Goal: Task Accomplishment & Management: Manage account settings

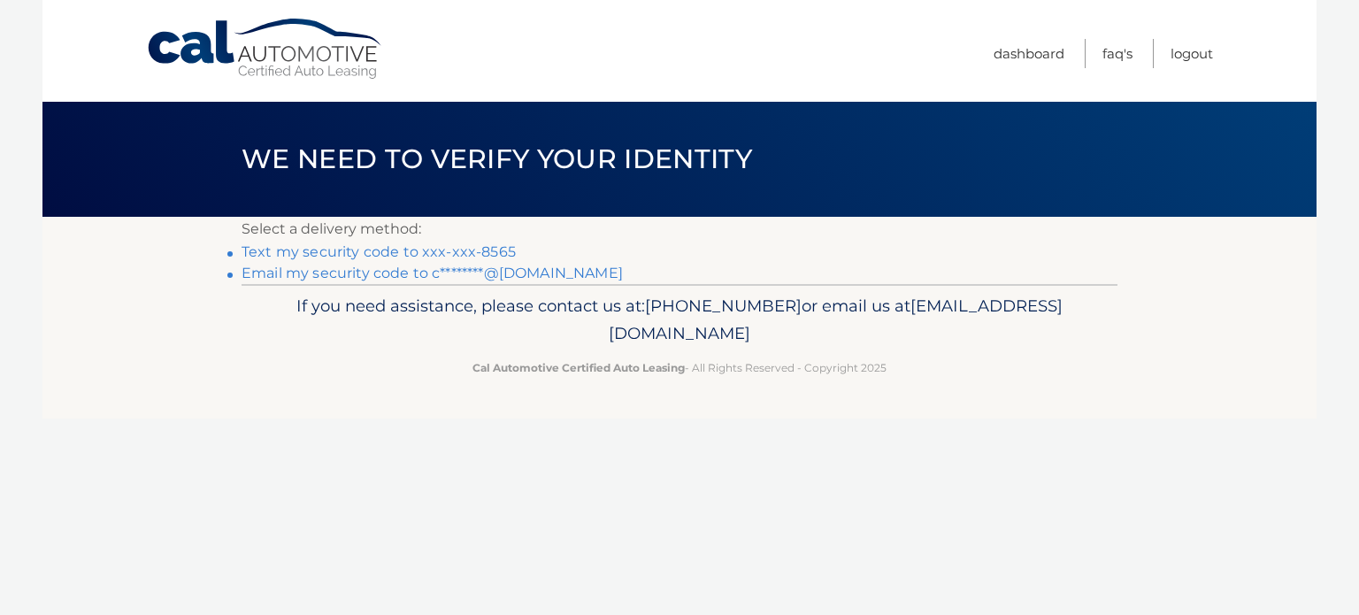
click at [419, 250] on link "Text my security code to xxx-xxx-8565" at bounding box center [379, 251] width 274 height 17
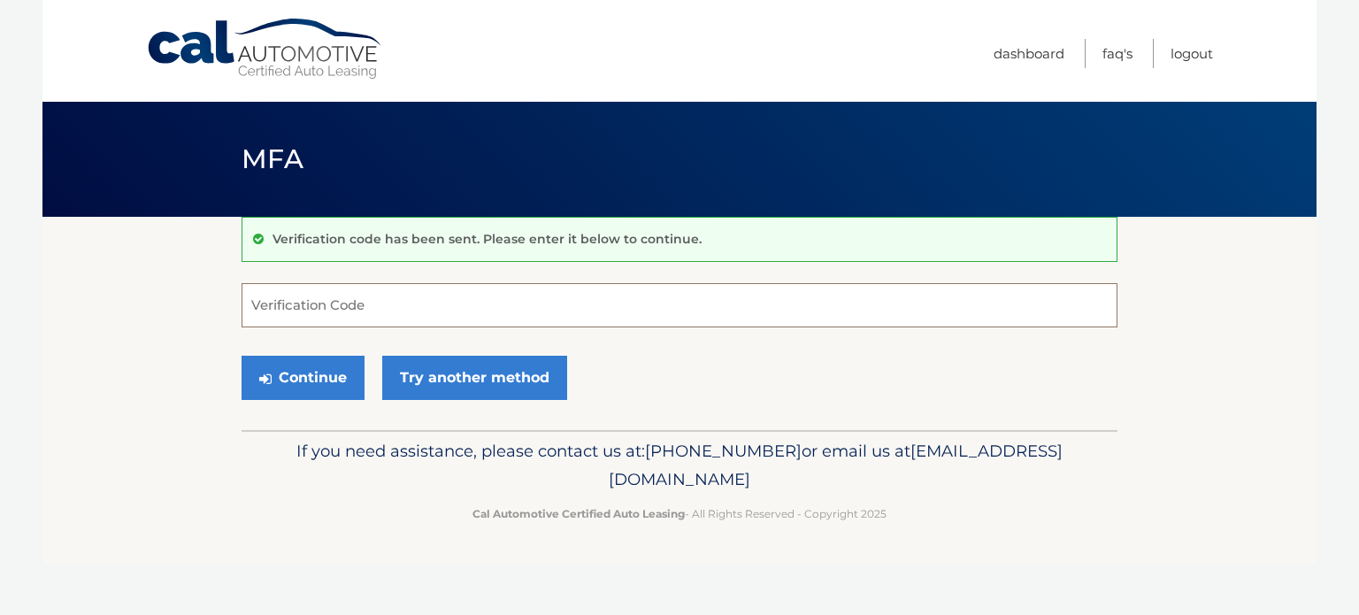
click at [388, 304] on input "Verification Code" at bounding box center [680, 305] width 876 height 44
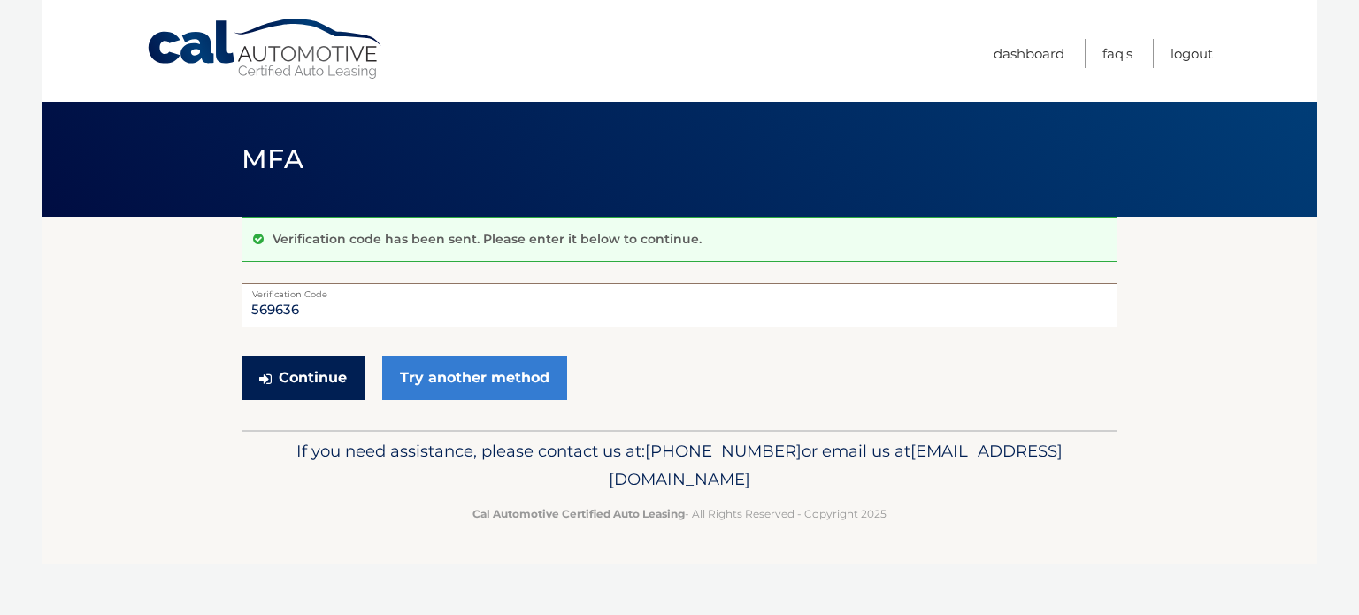
type input "569636"
click at [325, 384] on button "Continue" at bounding box center [303, 378] width 123 height 44
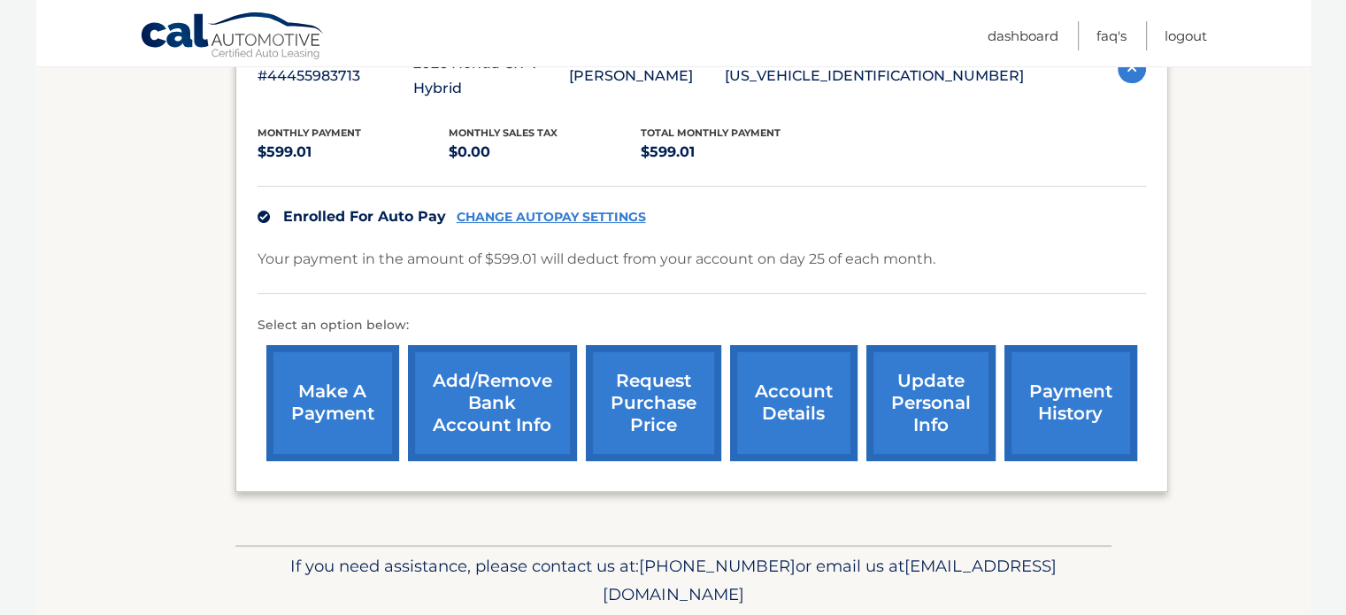
scroll to position [354, 0]
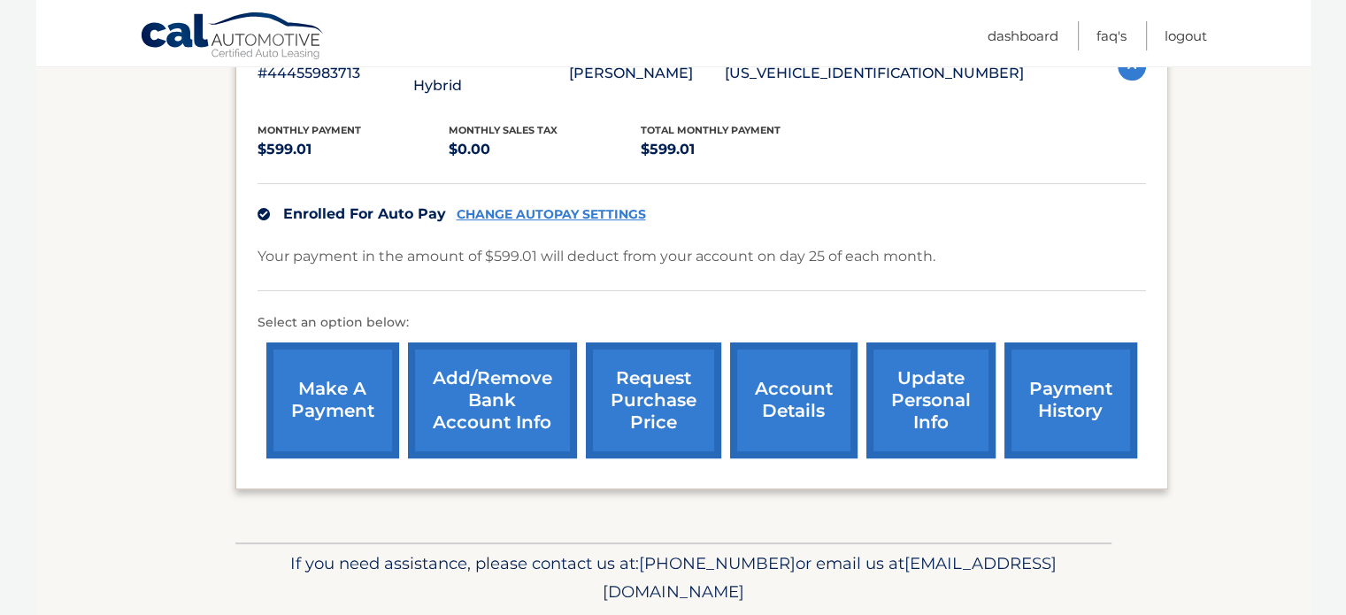
click at [795, 379] on link "account details" at bounding box center [793, 400] width 127 height 116
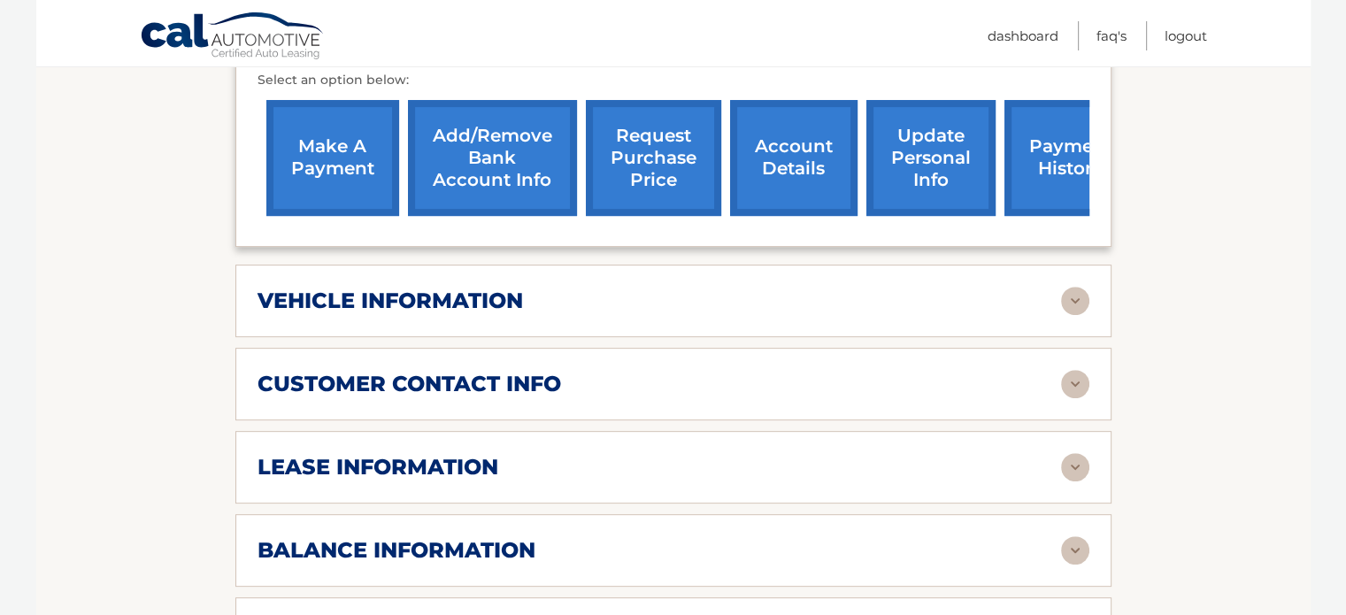
scroll to position [708, 0]
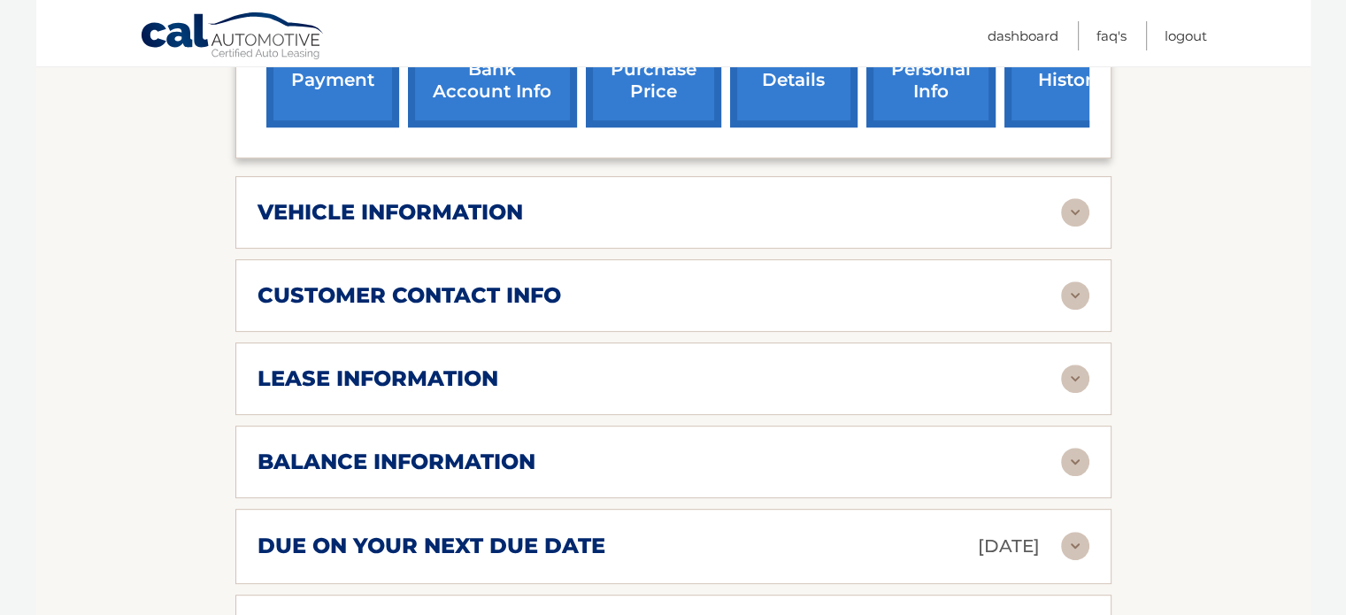
click at [648, 285] on div "customer contact info" at bounding box center [658, 295] width 803 height 27
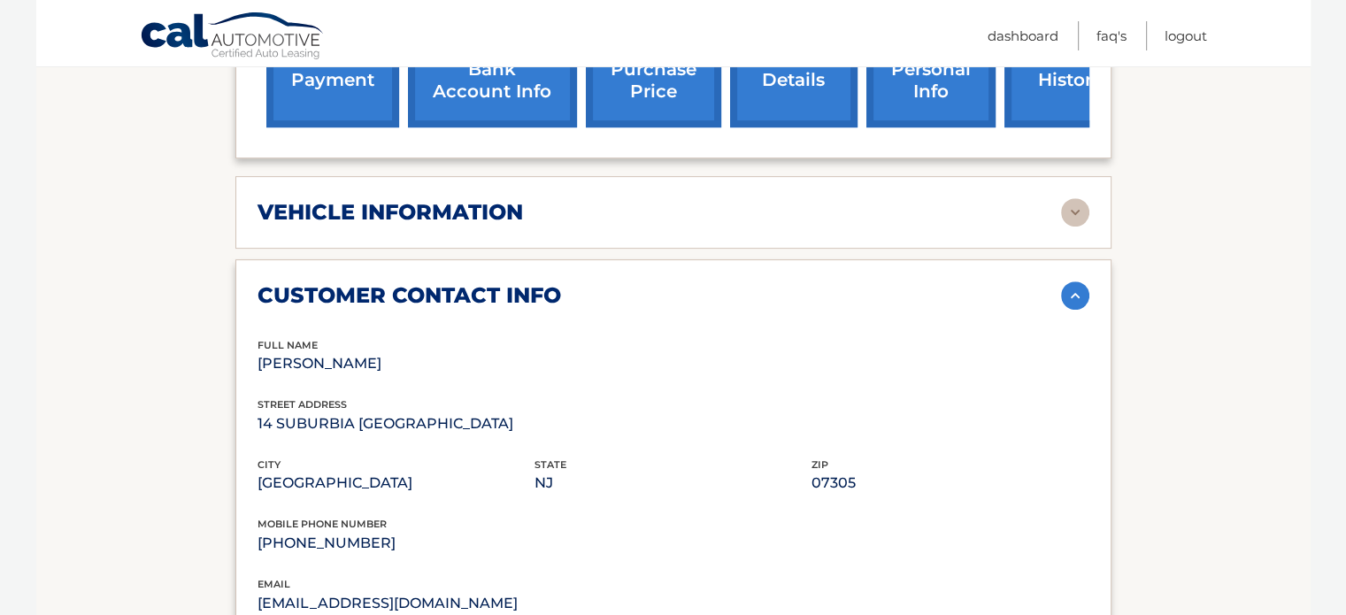
scroll to position [885, 0]
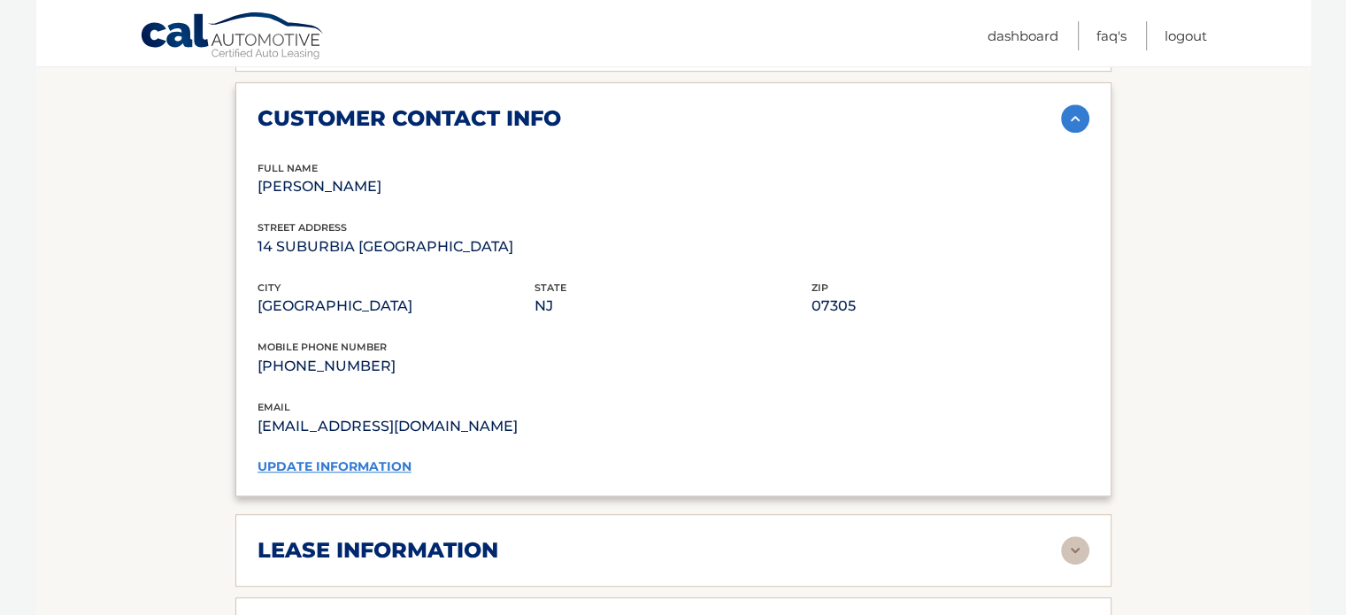
click at [374, 461] on link "update information" at bounding box center [334, 466] width 154 height 16
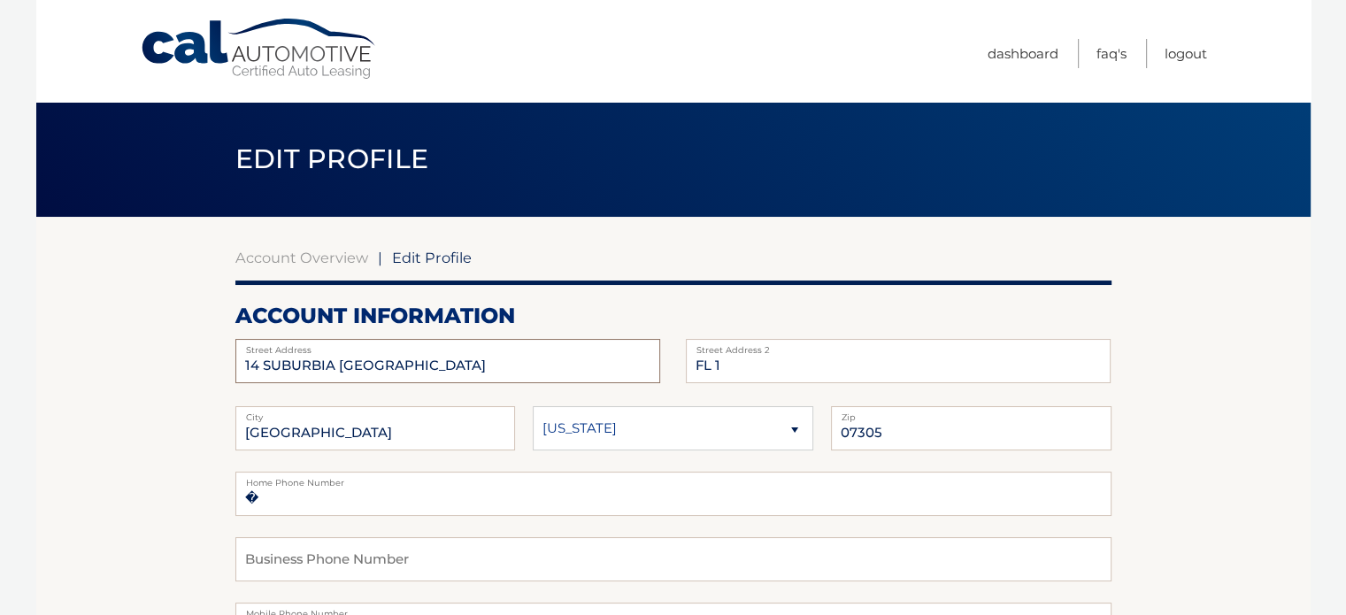
drag, startPoint x: 406, startPoint y: 354, endPoint x: 142, endPoint y: 360, distance: 264.6
type input "4 Elm Street"
click at [942, 432] on input "07305" at bounding box center [971, 428] width 280 height 44
drag, startPoint x: 856, startPoint y: 428, endPoint x: 820, endPoint y: 430, distance: 35.4
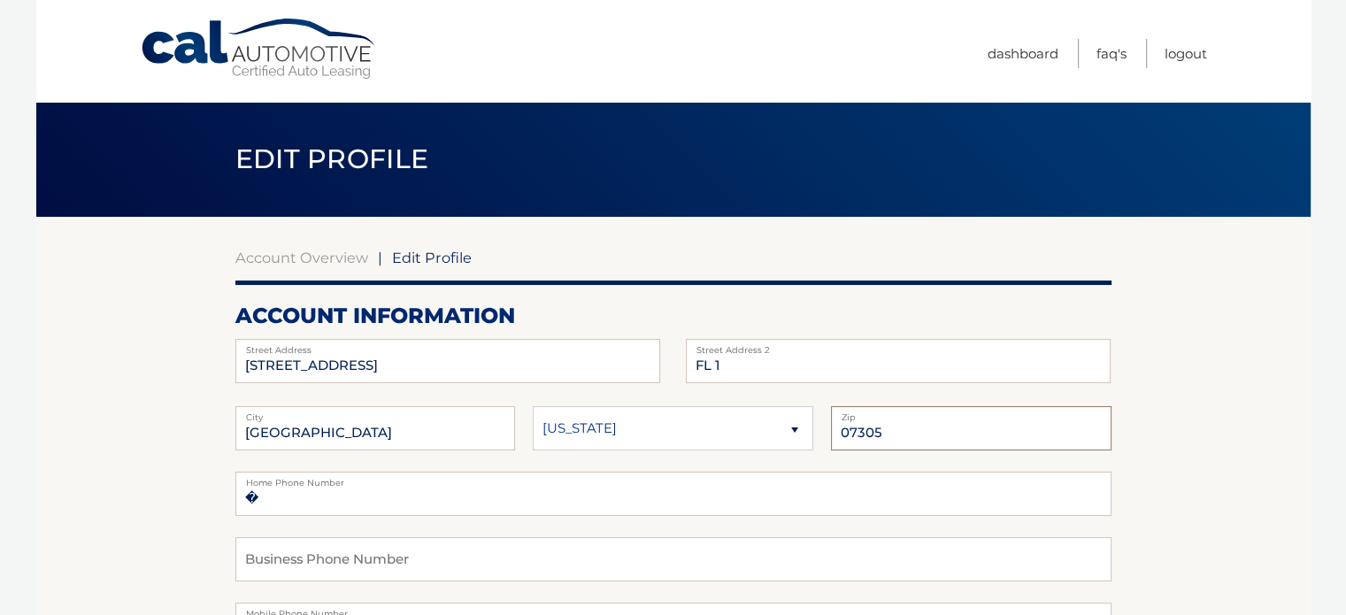
click at [820, 430] on fieldset "JERSEY CITY City Alaska Alabama Arkansas State 07305 Zip" at bounding box center [673, 438] width 876 height 65
type input "07403"
drag, startPoint x: 336, startPoint y: 429, endPoint x: 145, endPoint y: 418, distance: 191.5
type input "Bloomingdale"
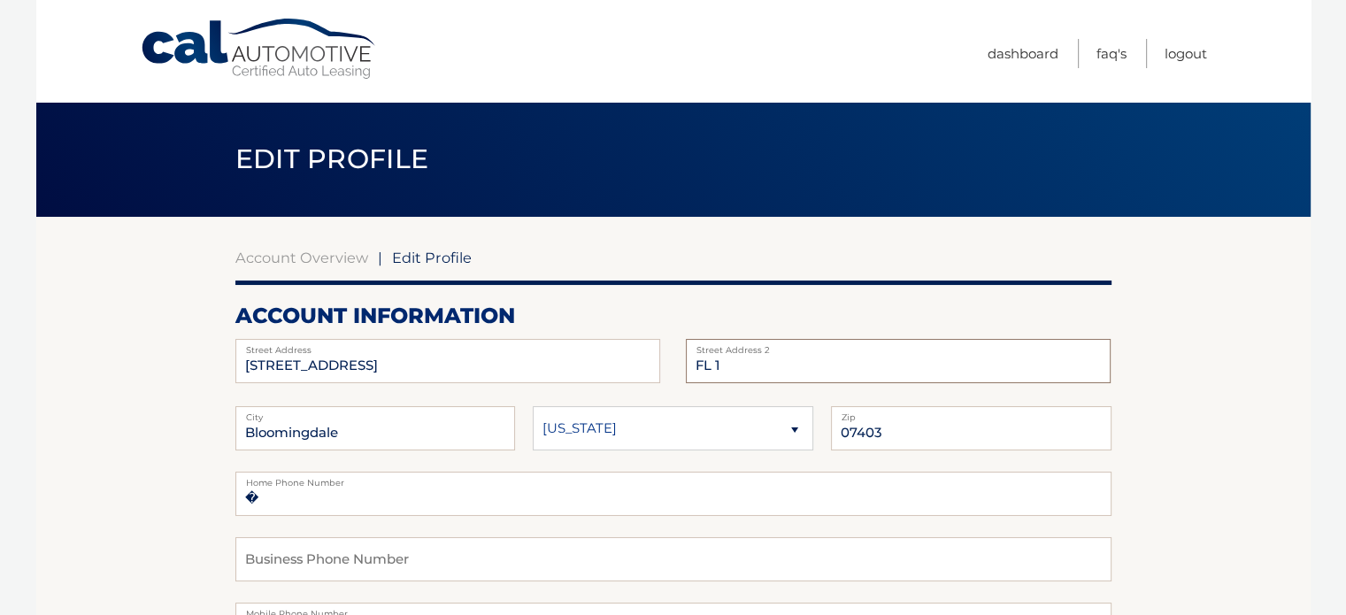
drag, startPoint x: 740, startPoint y: 364, endPoint x: 652, endPoint y: 363, distance: 87.6
click at [652, 339] on div "4 Elm Street Street Address FL 1 Street Address 2" at bounding box center [673, 339] width 876 height 0
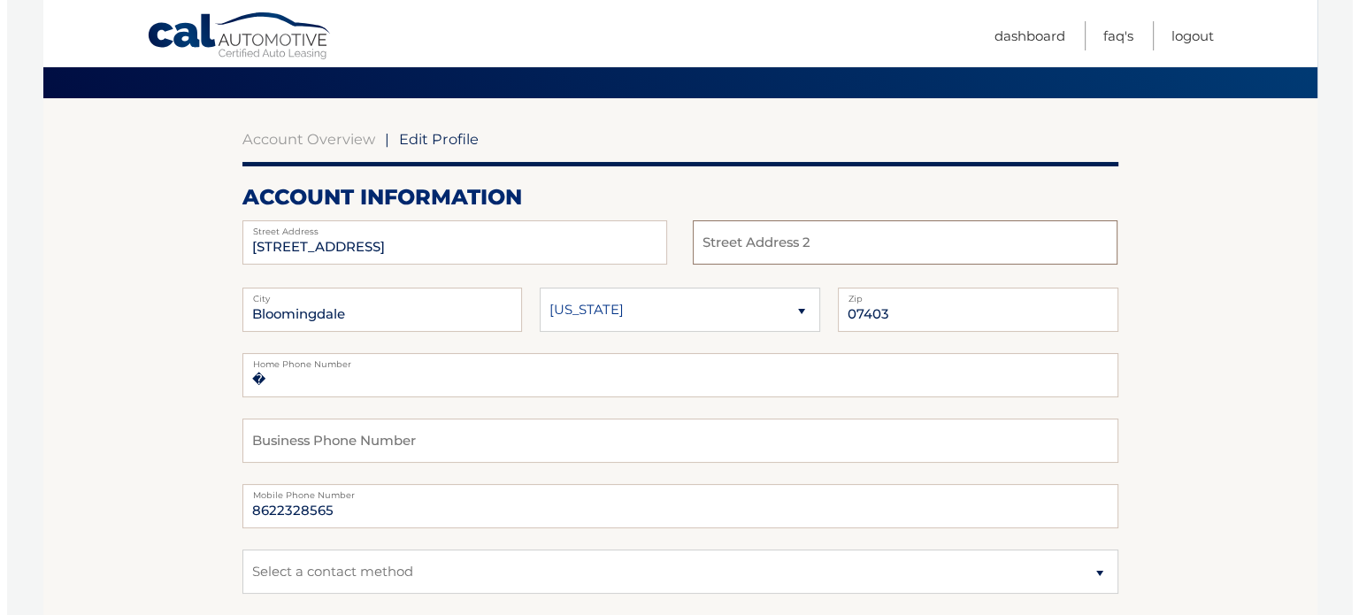
scroll to position [265, 0]
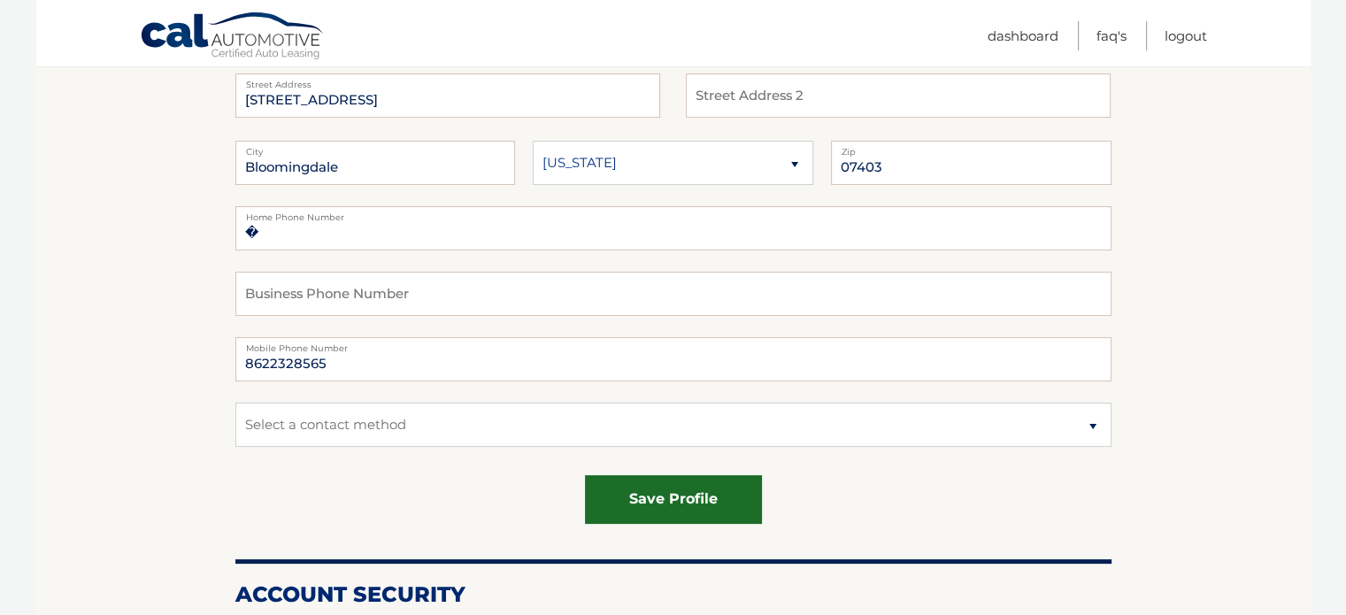
click at [709, 495] on button "save profile" at bounding box center [673, 499] width 177 height 49
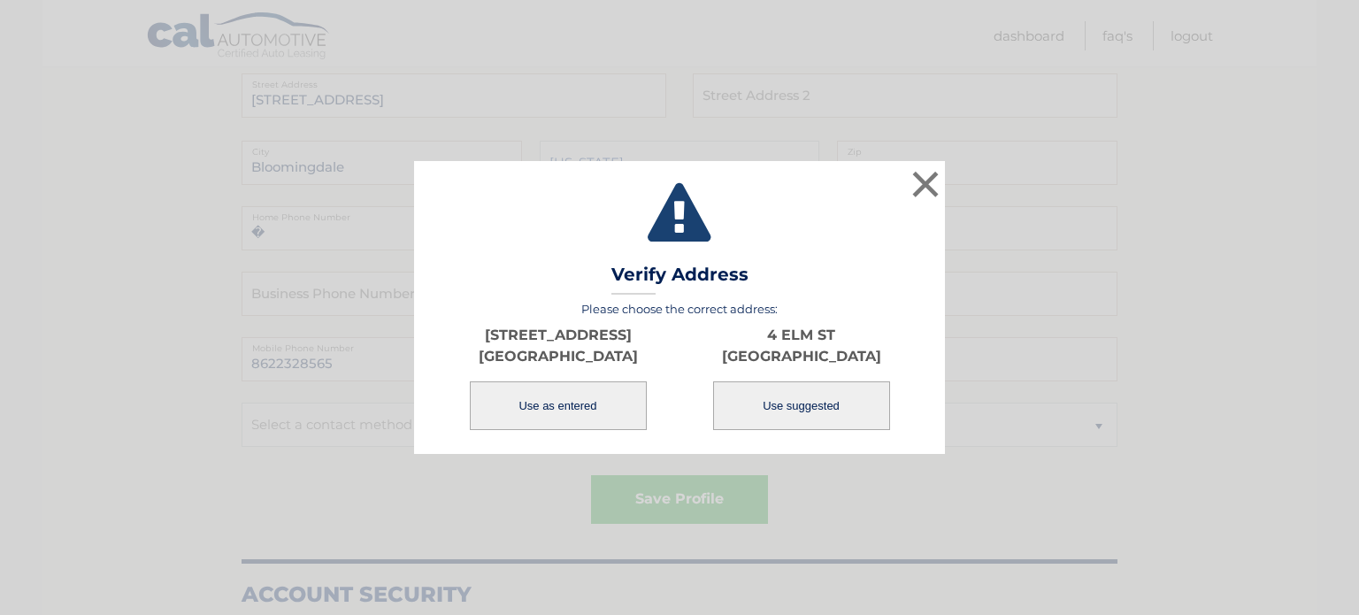
click at [815, 400] on button "Use suggested" at bounding box center [801, 405] width 177 height 49
type input "4 ELM ST"
type input "BLOOMINGDALE"
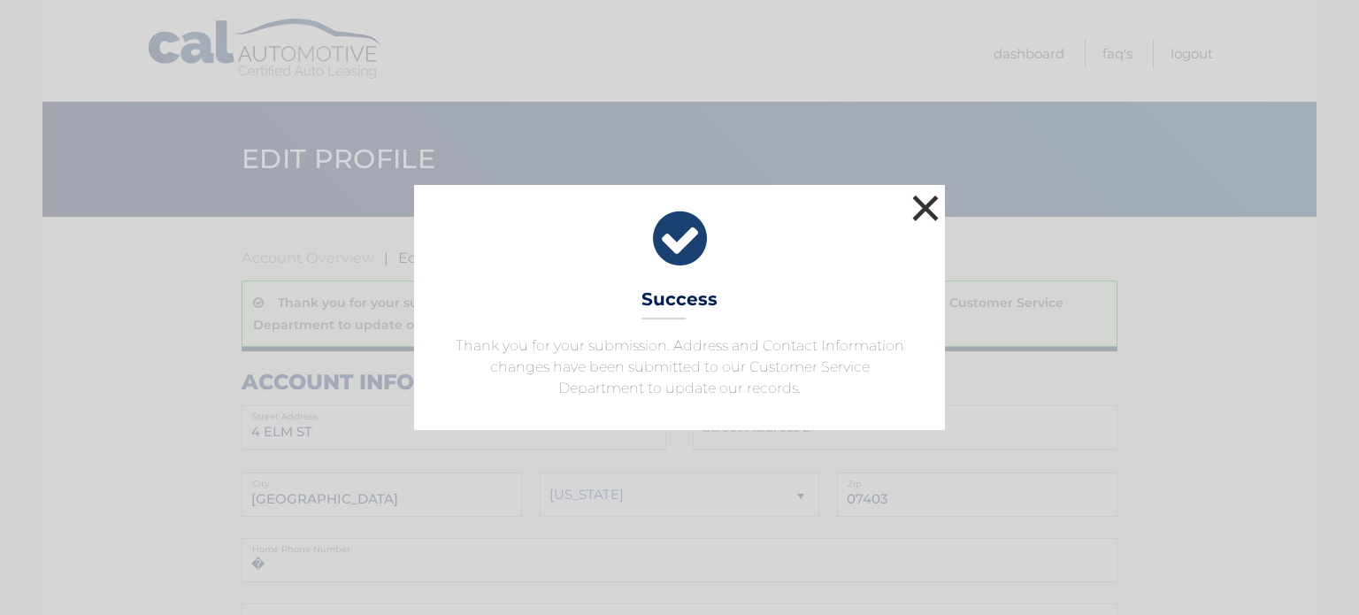
click at [923, 211] on button "×" at bounding box center [925, 207] width 35 height 35
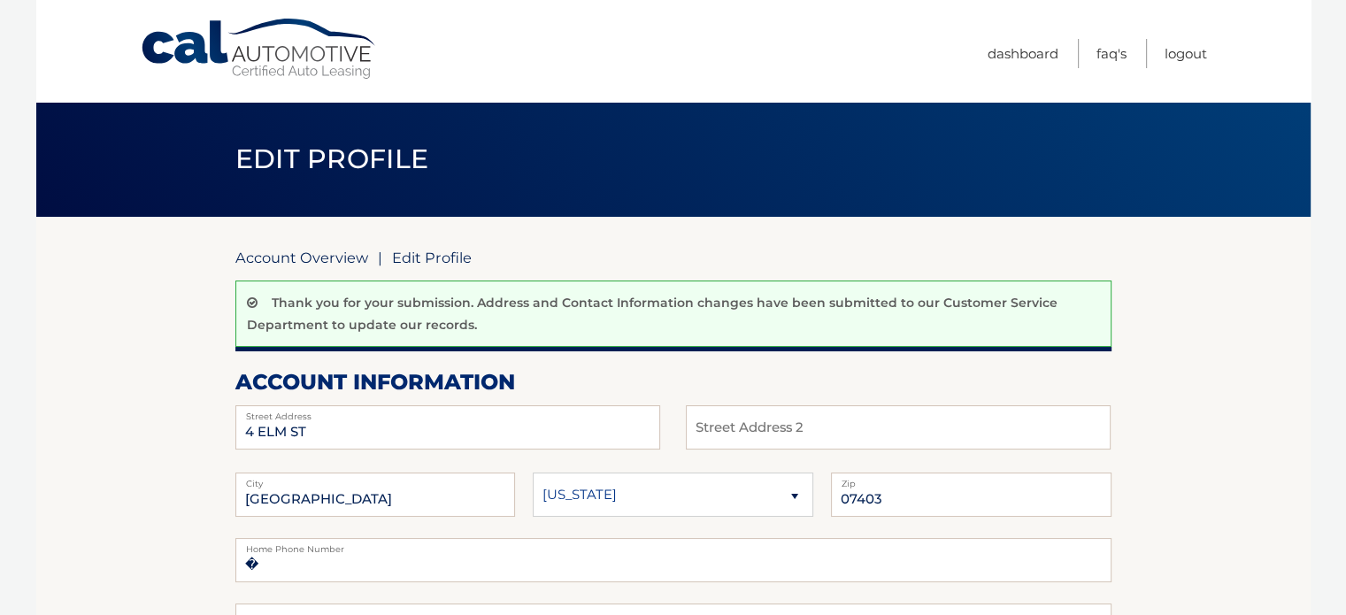
click at [301, 254] on link "Account Overview" at bounding box center [301, 258] width 133 height 18
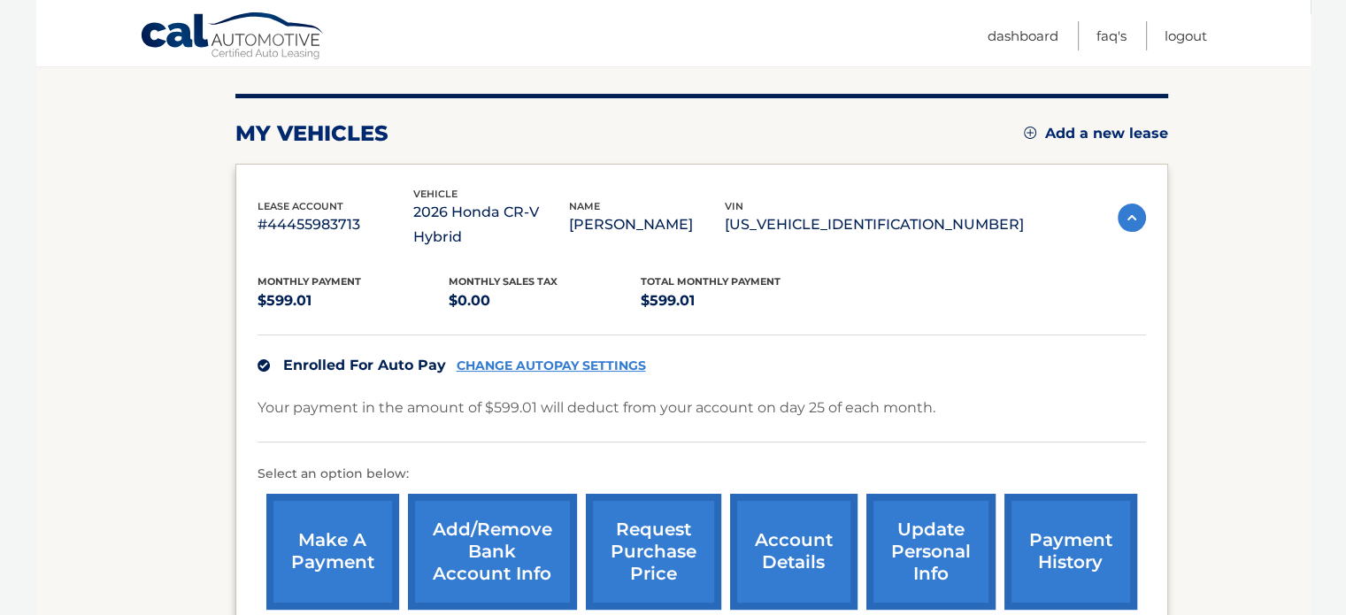
scroll to position [265, 0]
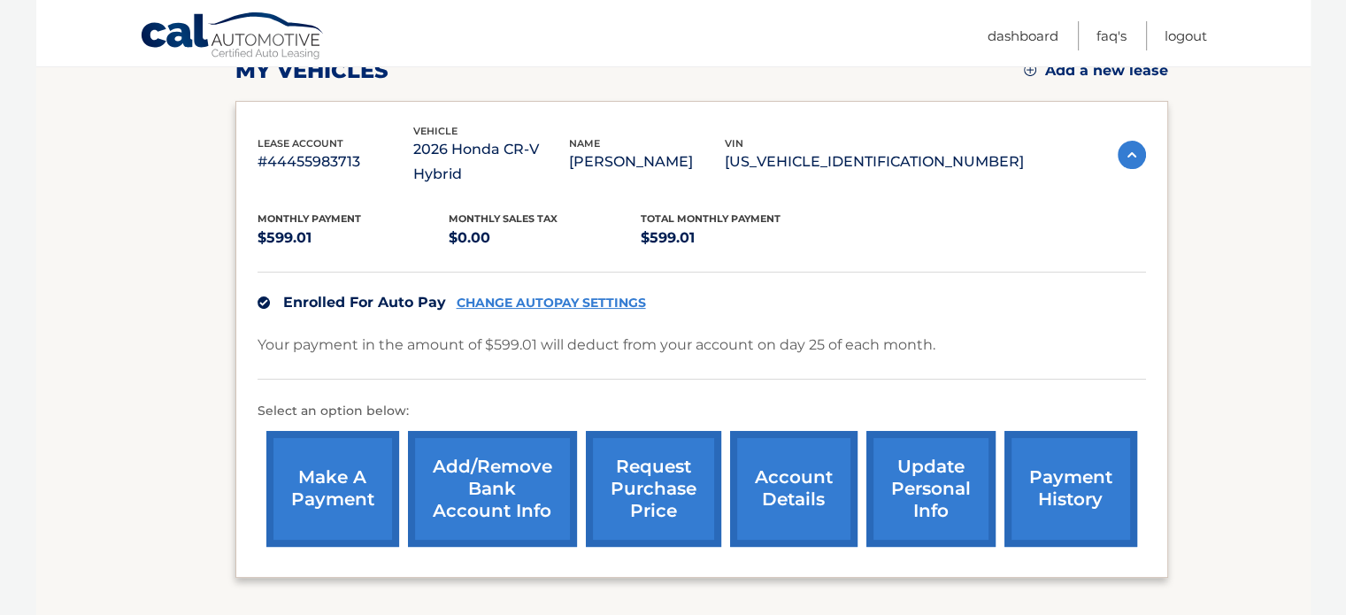
click at [1072, 466] on link "payment history" at bounding box center [1070, 489] width 133 height 116
